Goal: Entertainment & Leisure: Browse casually

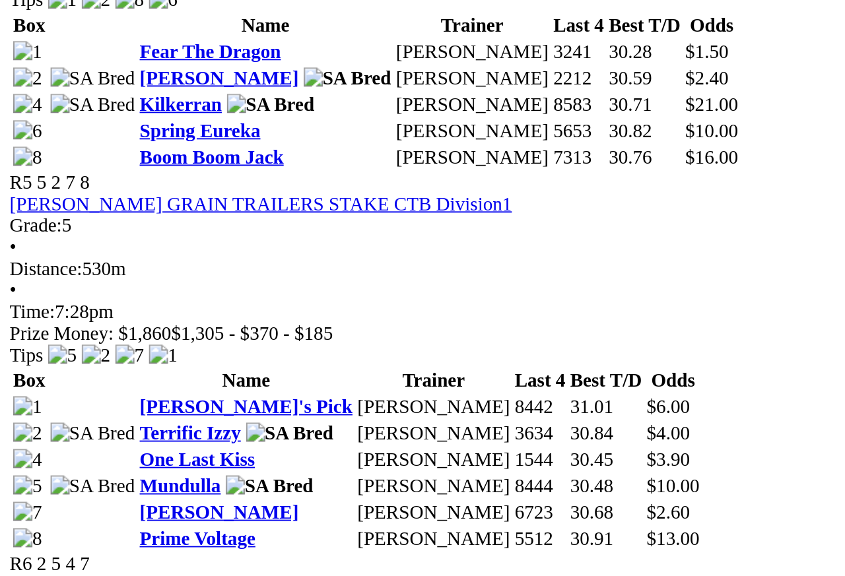
scroll to position [1392, 0]
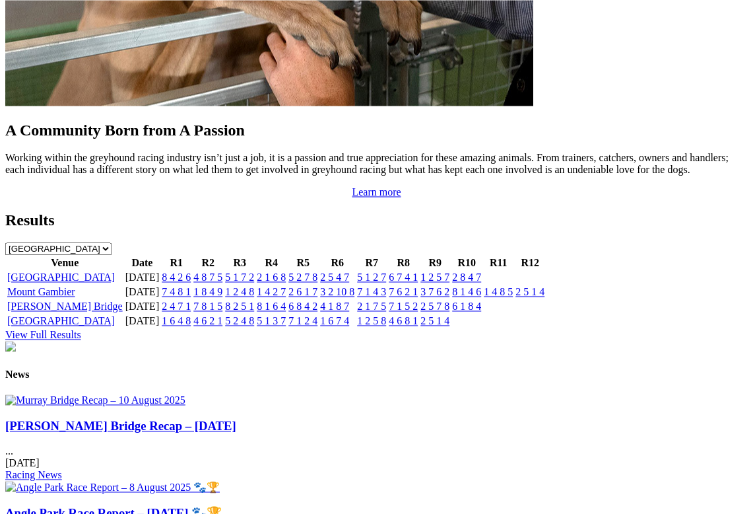
scroll to position [1277, 0]
click at [115, 394] on img at bounding box center [95, 400] width 180 height 12
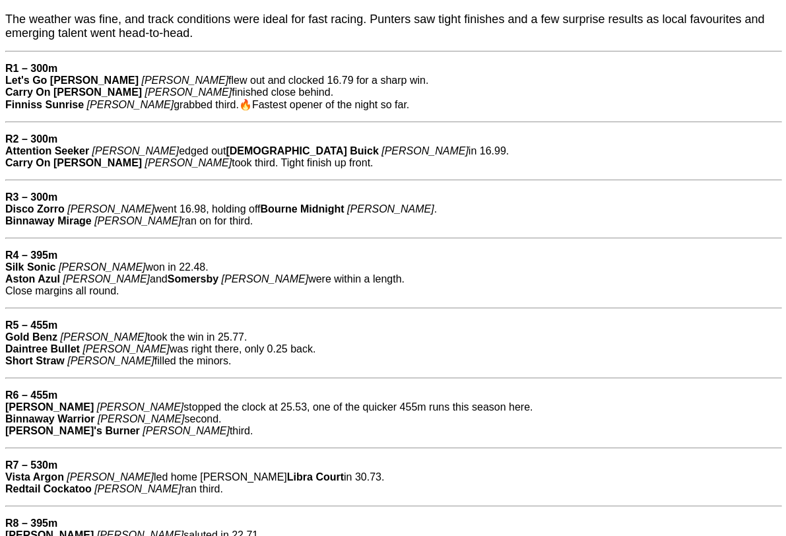
scroll to position [518, 0]
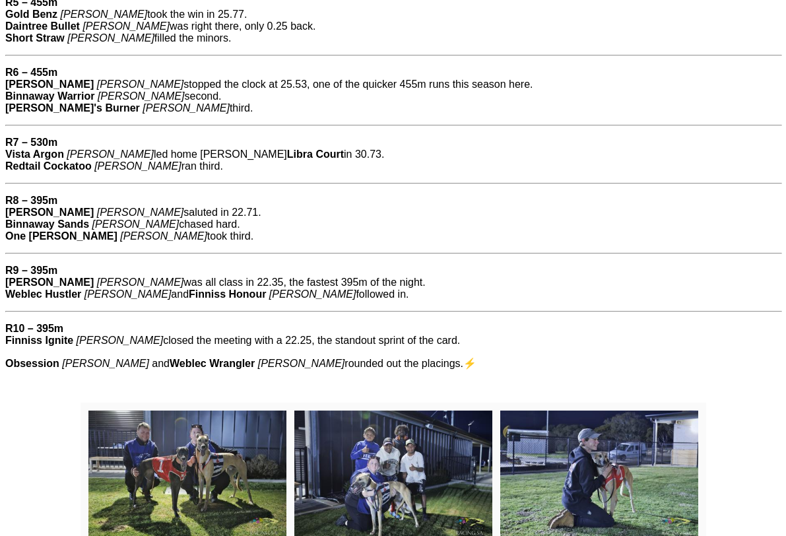
click at [197, 453] on img at bounding box center [187, 477] width 198 height 132
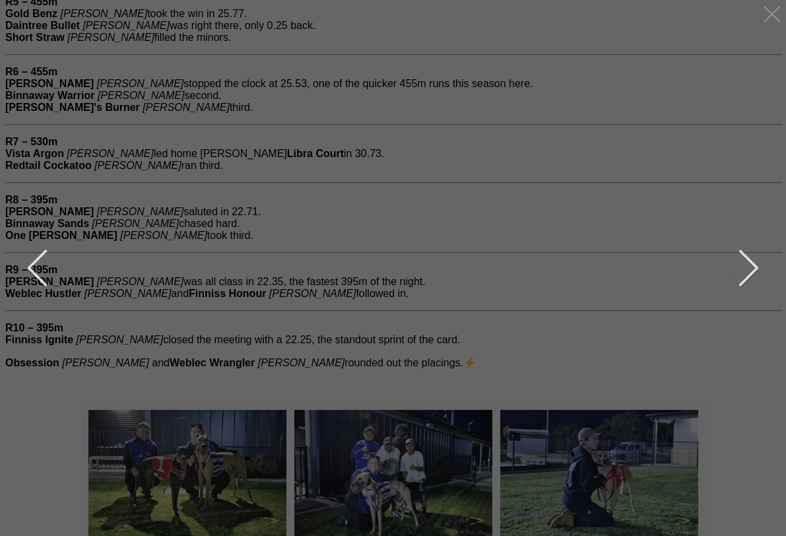
click at [729, 280] on button "next" at bounding box center [739, 268] width 40 height 66
click at [754, 279] on button "next" at bounding box center [739, 268] width 40 height 66
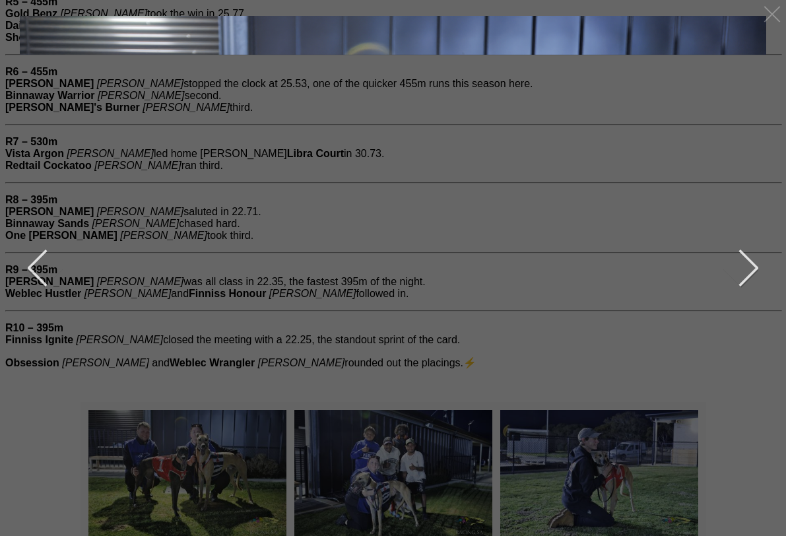
click at [756, 292] on button "next" at bounding box center [739, 268] width 40 height 66
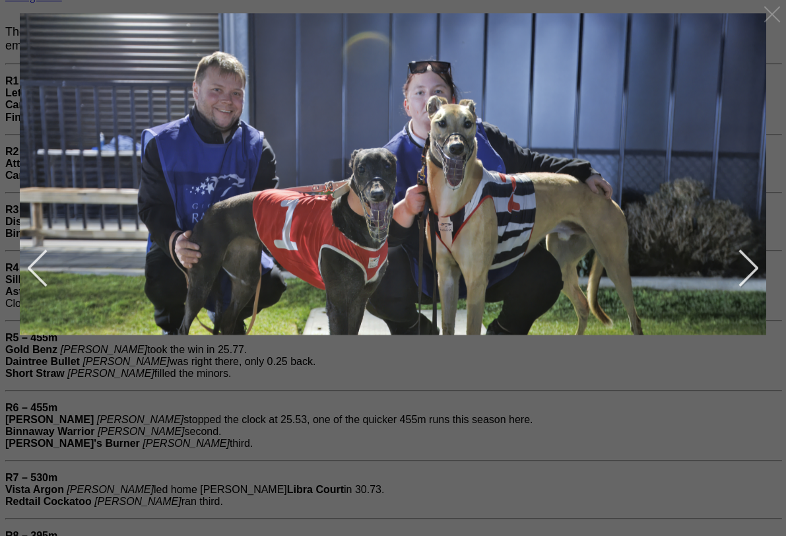
scroll to position [495, 0]
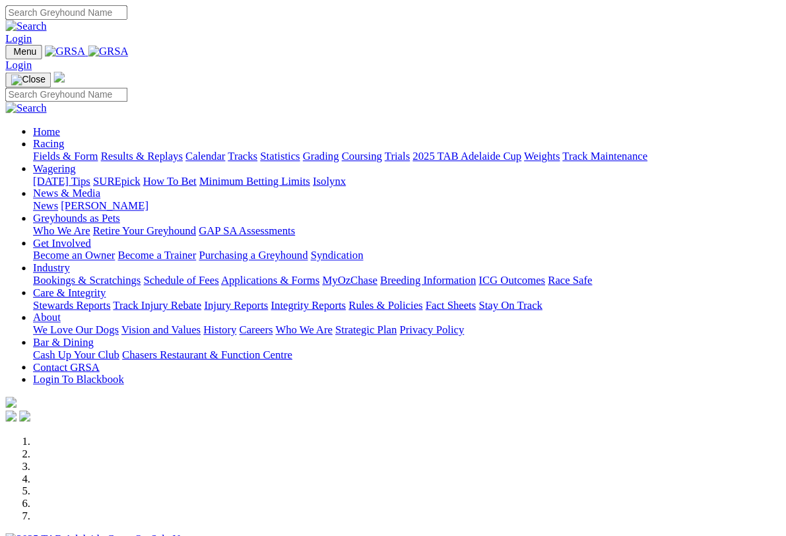
scroll to position [1302, 0]
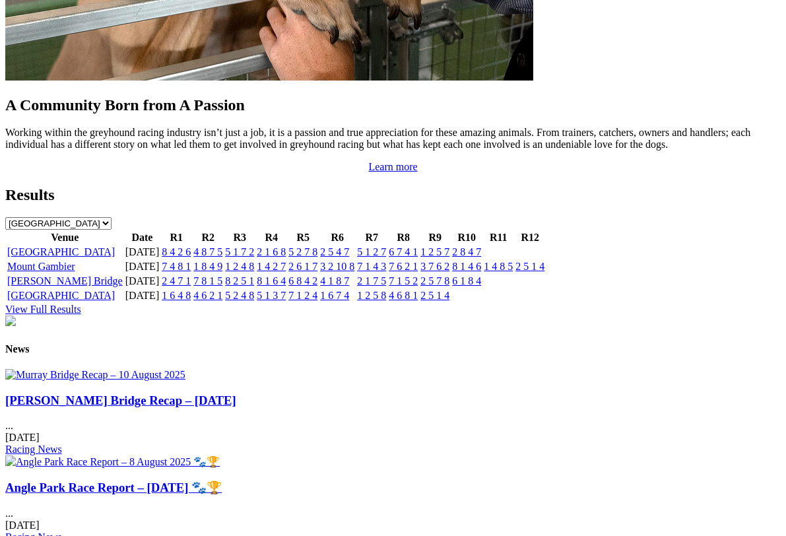
click at [100, 369] on img at bounding box center [95, 375] width 180 height 12
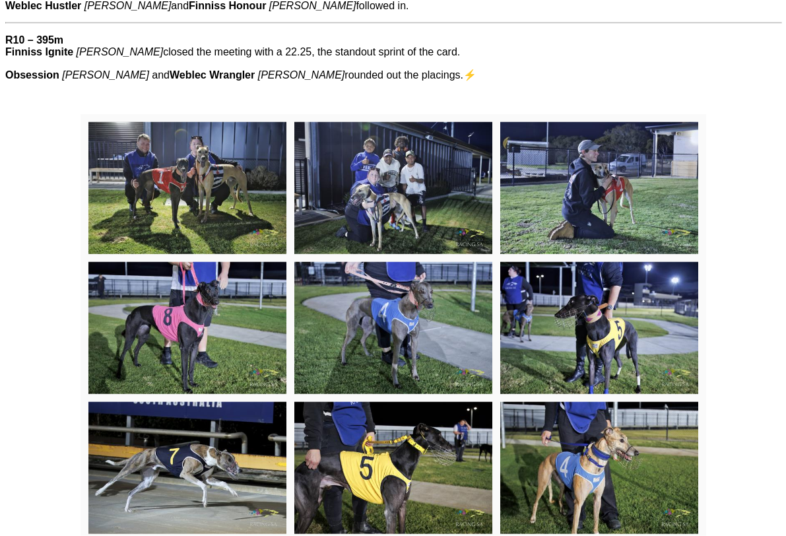
scroll to position [1130, 0]
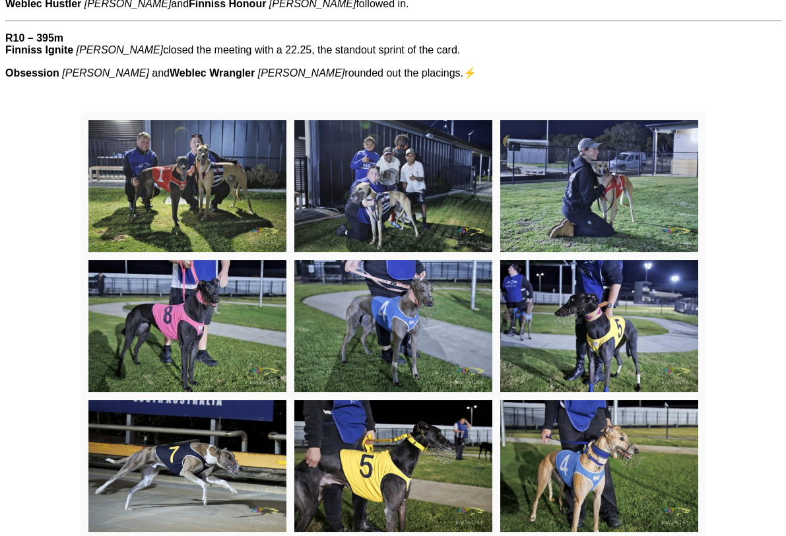
click at [394, 182] on img at bounding box center [393, 186] width 198 height 132
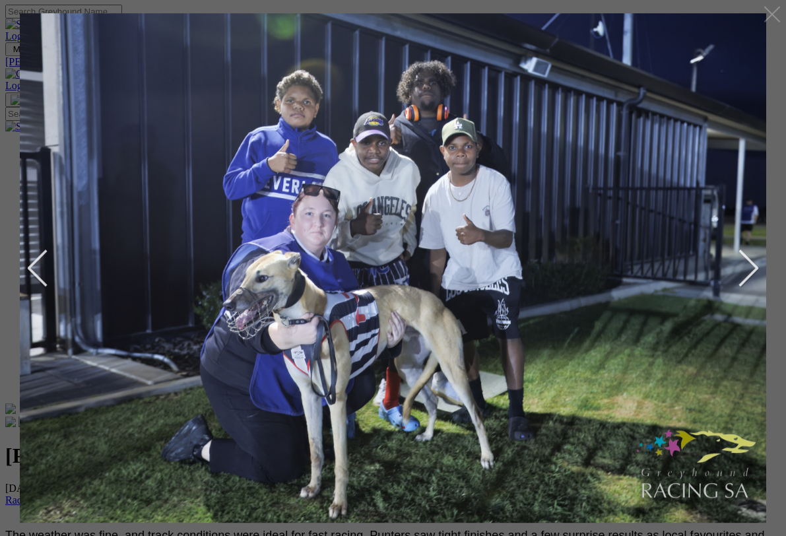
scroll to position [0, 0]
click at [735, 259] on button "next" at bounding box center [739, 268] width 40 height 66
click at [745, 251] on button "next" at bounding box center [739, 268] width 40 height 66
click at [743, 253] on button "next" at bounding box center [739, 268] width 40 height 66
click at [742, 254] on button "next" at bounding box center [739, 268] width 40 height 66
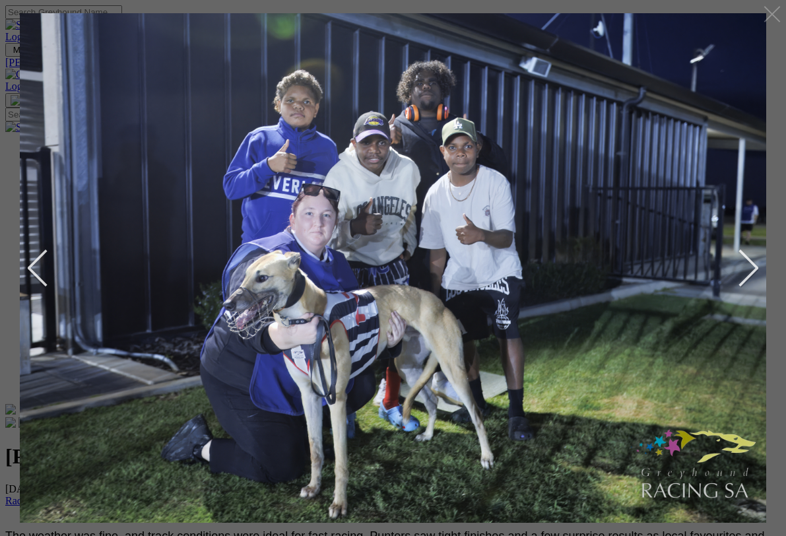
click at [748, 250] on button "next" at bounding box center [739, 268] width 40 height 66
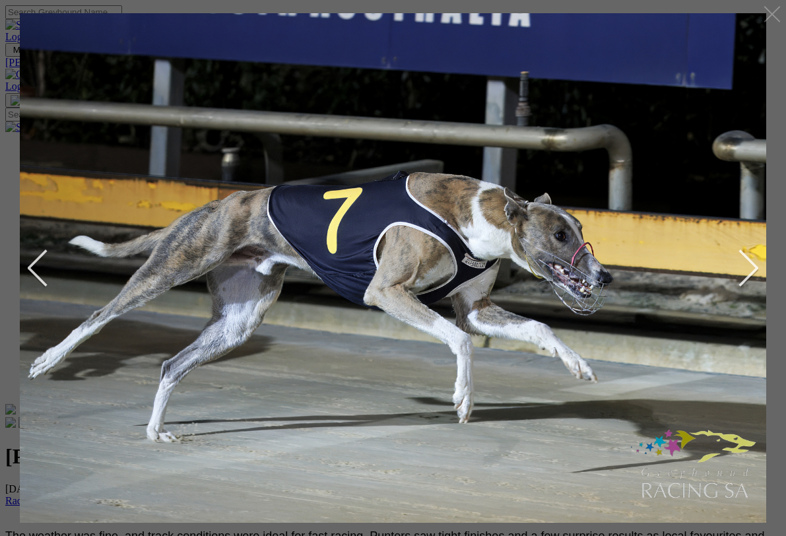
click at [748, 255] on button "next" at bounding box center [739, 268] width 40 height 66
click at [742, 255] on button "next" at bounding box center [739, 268] width 40 height 66
click at [743, 267] on button "next" at bounding box center [739, 268] width 40 height 66
click at [741, 255] on button "next" at bounding box center [739, 268] width 40 height 66
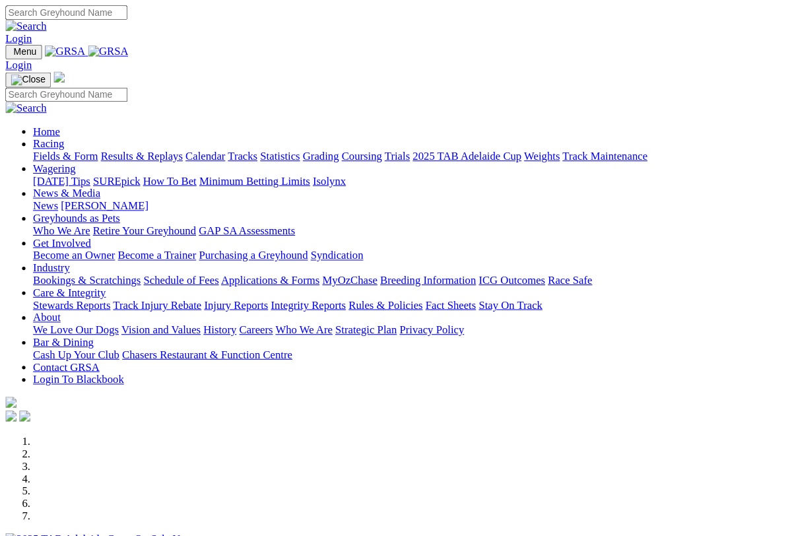
scroll to position [1328, 0]
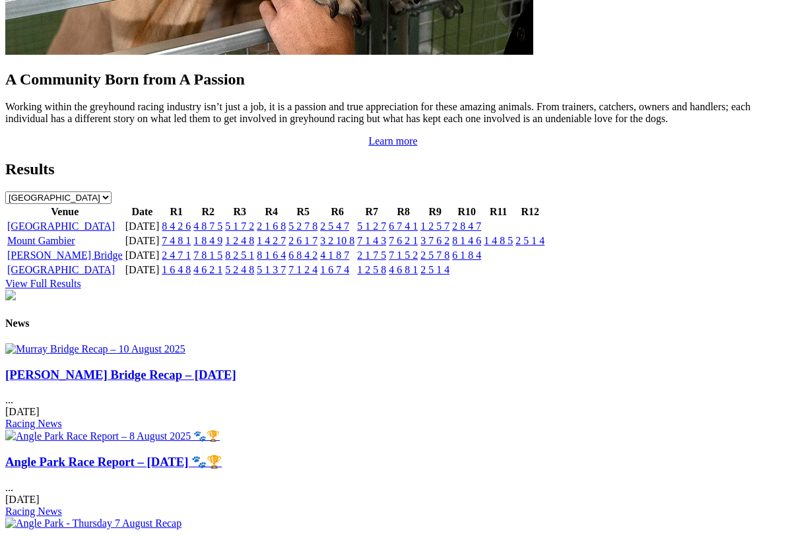
click at [117, 343] on img at bounding box center [95, 349] width 180 height 12
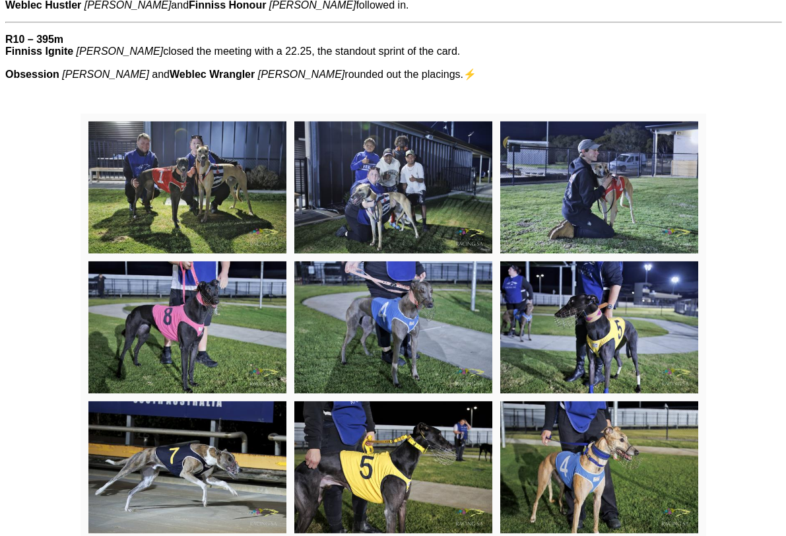
scroll to position [1130, 0]
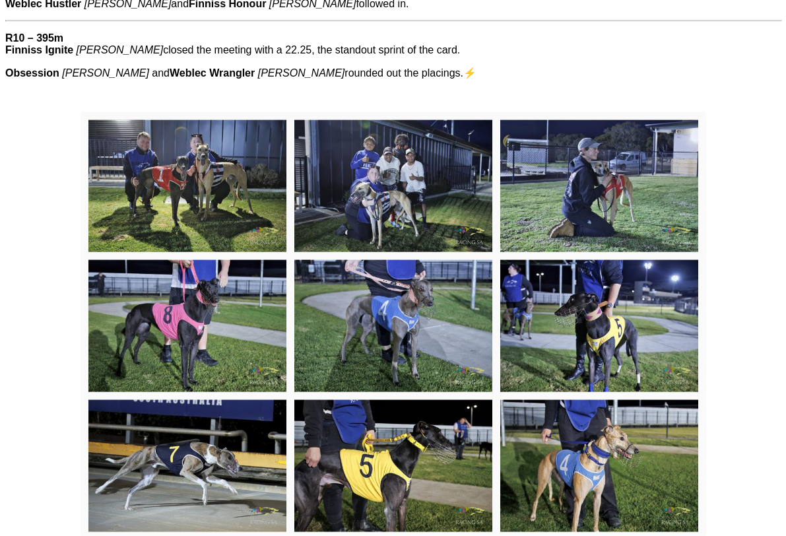
click at [618, 181] on img at bounding box center [599, 186] width 198 height 132
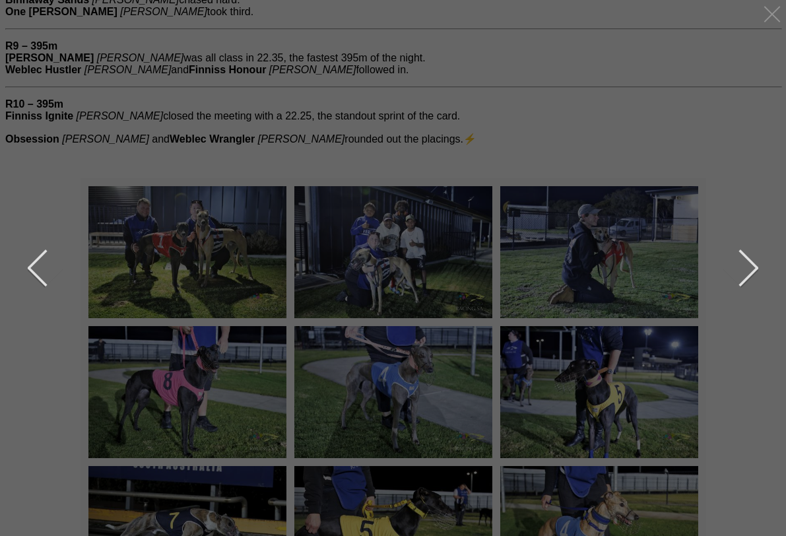
scroll to position [1036, 0]
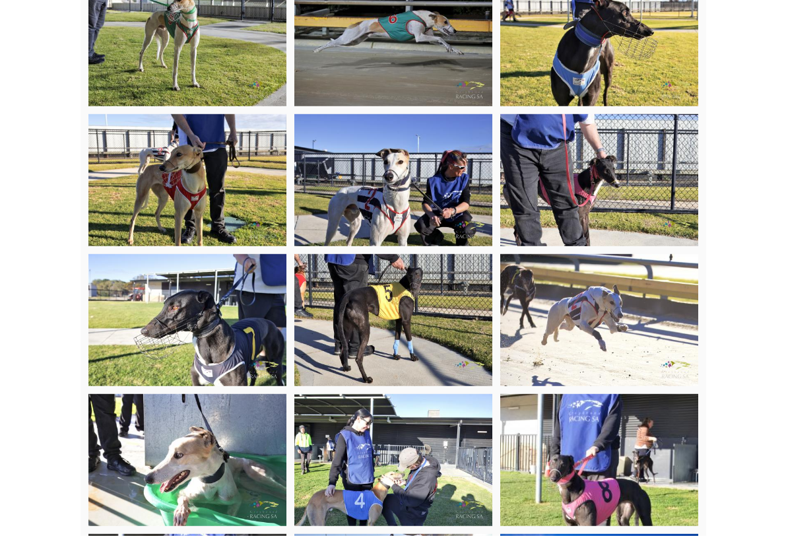
scroll to position [1976, 0]
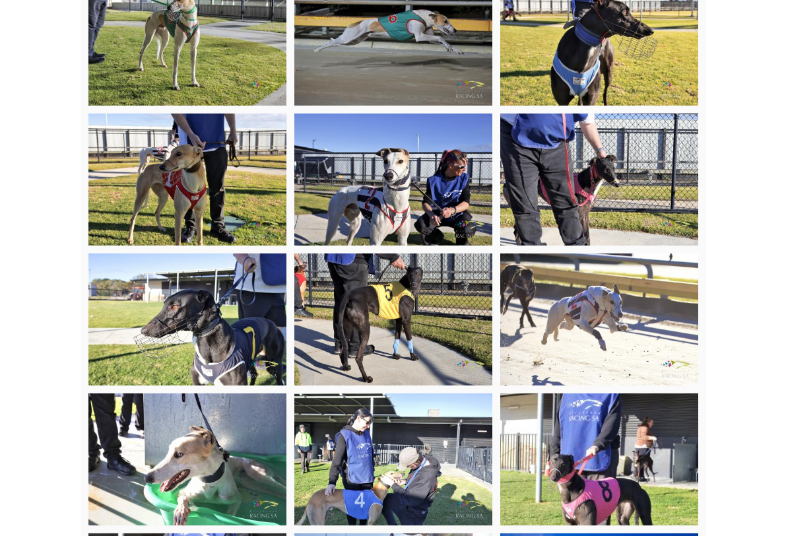
click at [417, 457] on img at bounding box center [393, 459] width 198 height 132
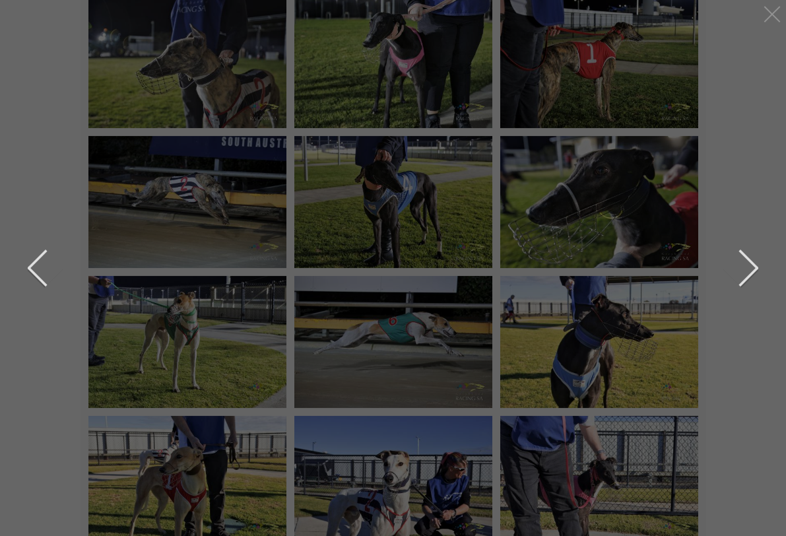
scroll to position [1671, 0]
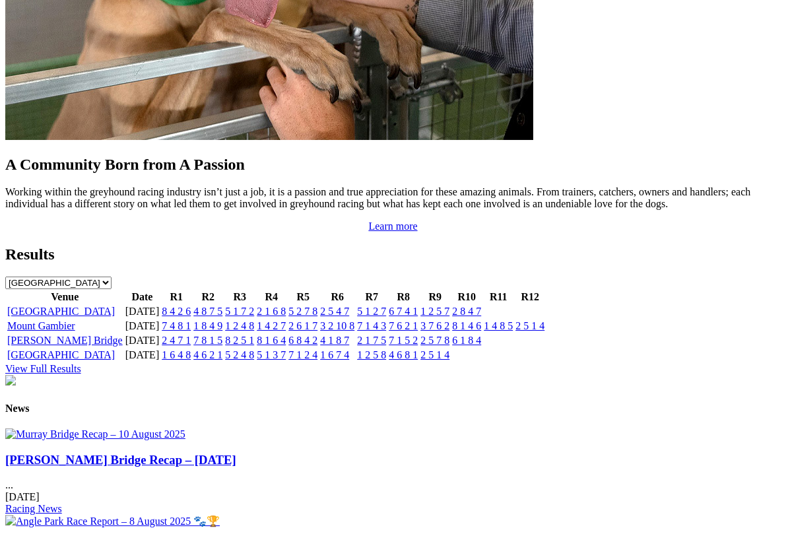
scroll to position [1243, 0]
click at [102, 428] on img at bounding box center [95, 434] width 180 height 12
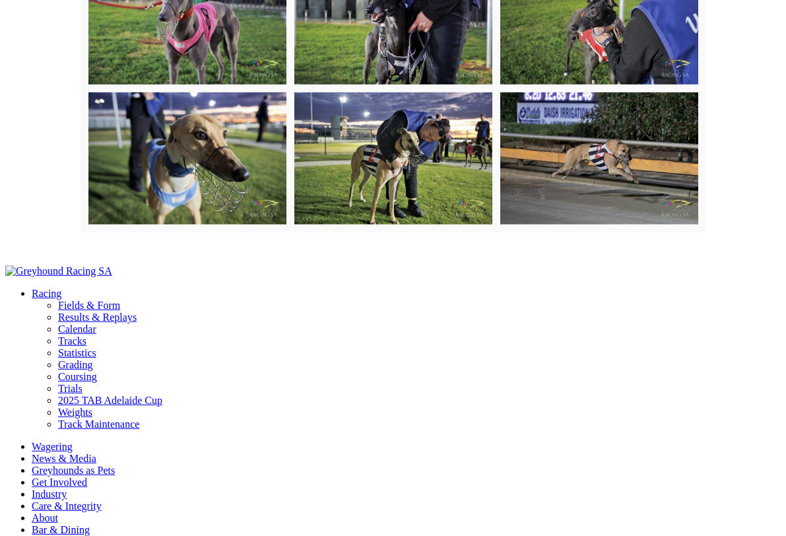
scroll to position [3828, 0]
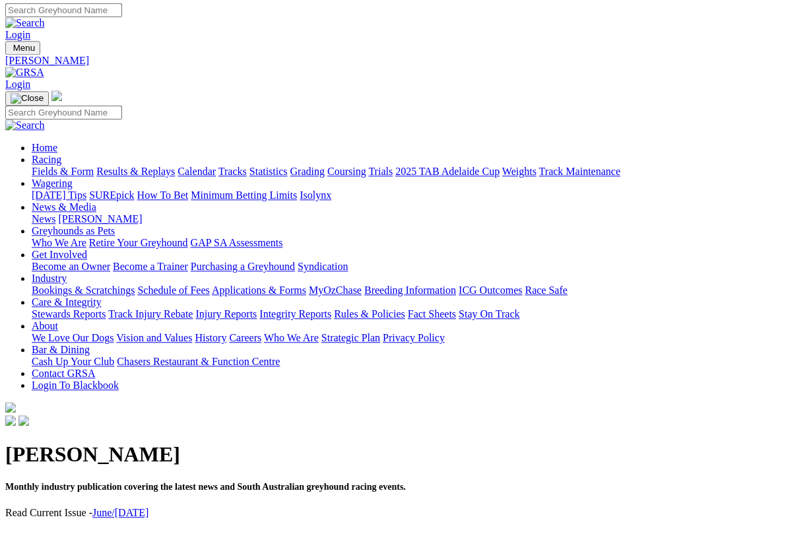
scroll to position [2, 0]
click at [129, 507] on link "June/[DATE]" at bounding box center [120, 512] width 56 height 11
